Goal: Navigation & Orientation: Find specific page/section

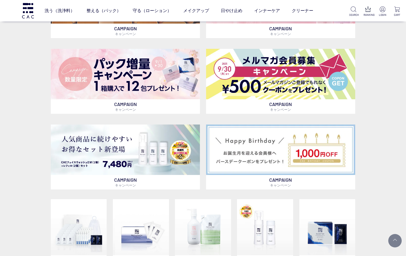
scroll to position [134, 0]
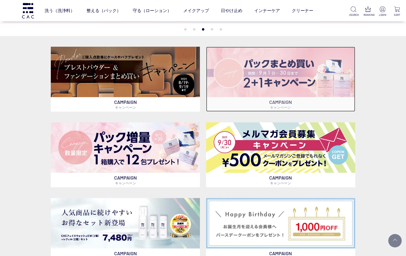
click at [290, 73] on img at bounding box center [280, 72] width 149 height 51
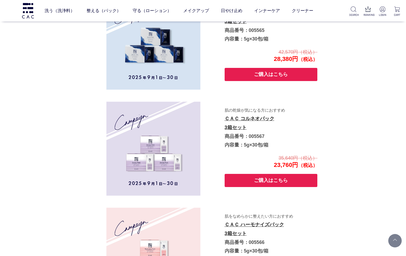
scroll to position [928, 0]
